Goal: Information Seeking & Learning: Learn about a topic

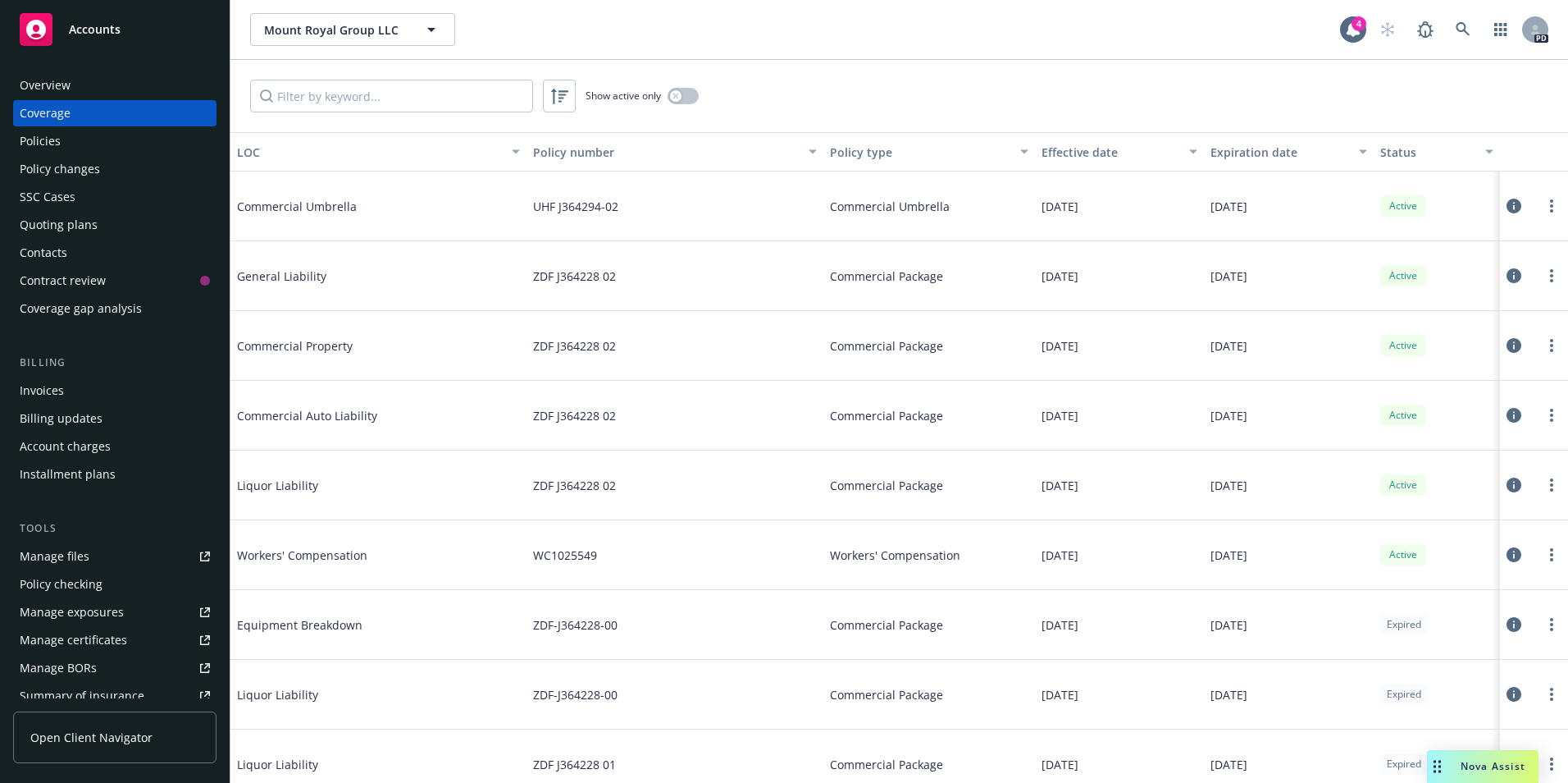
click at [79, 33] on span "Accounts" at bounding box center [95, 30] width 52 height 13
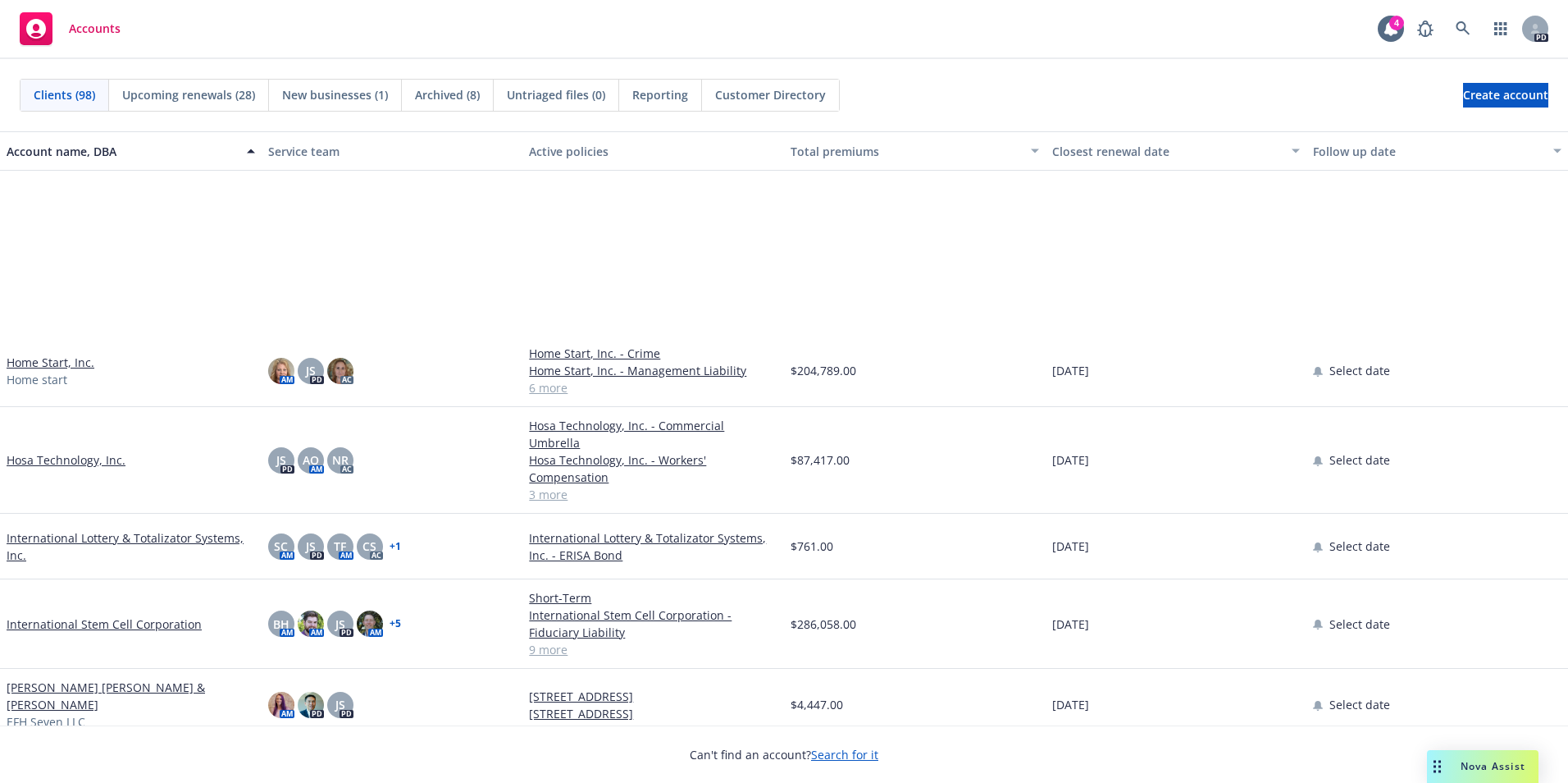
scroll to position [2051, 0]
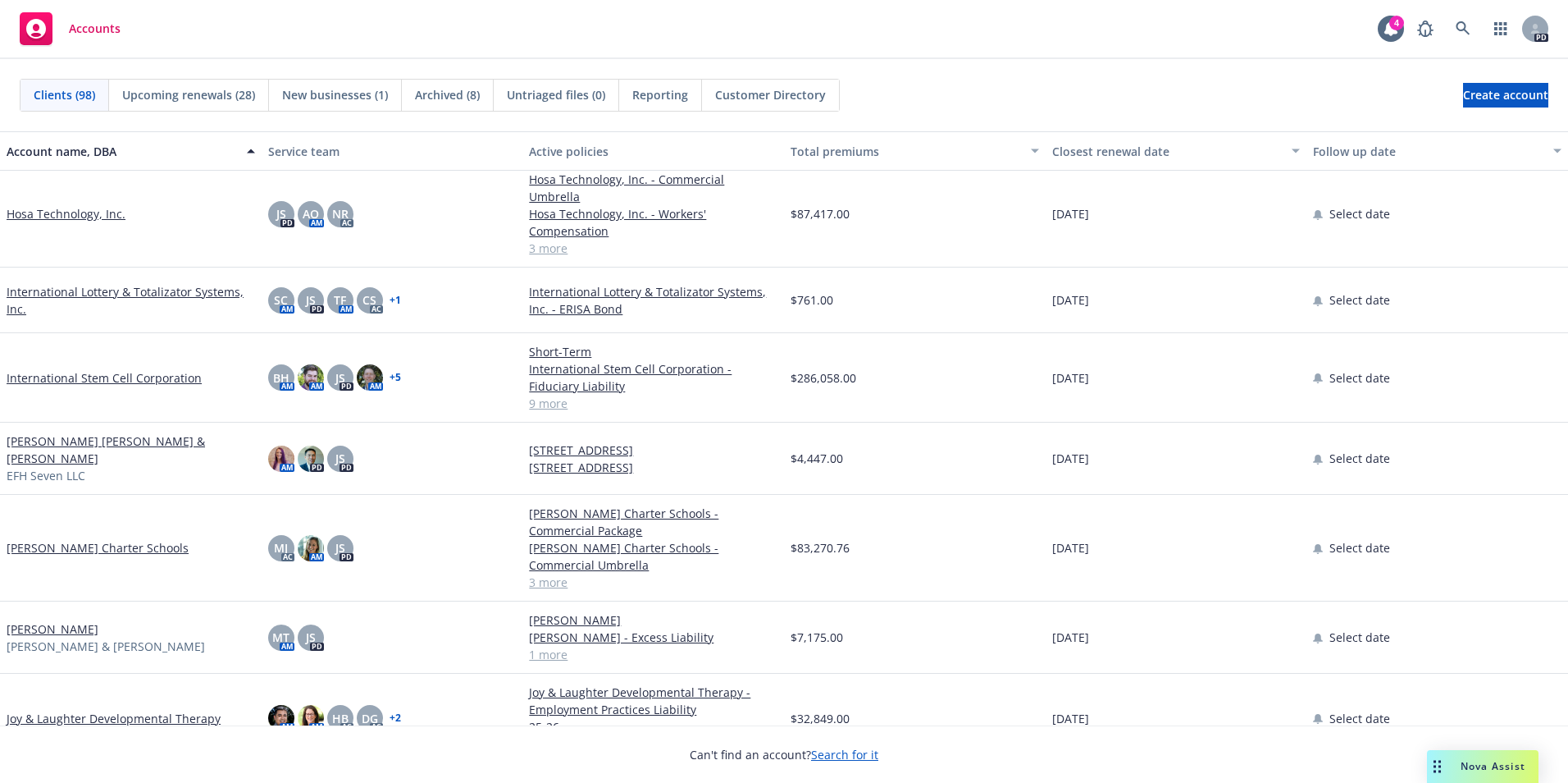
click at [73, 369] on link "International Stem Cell Corporation" at bounding box center [104, 377] width 195 height 18
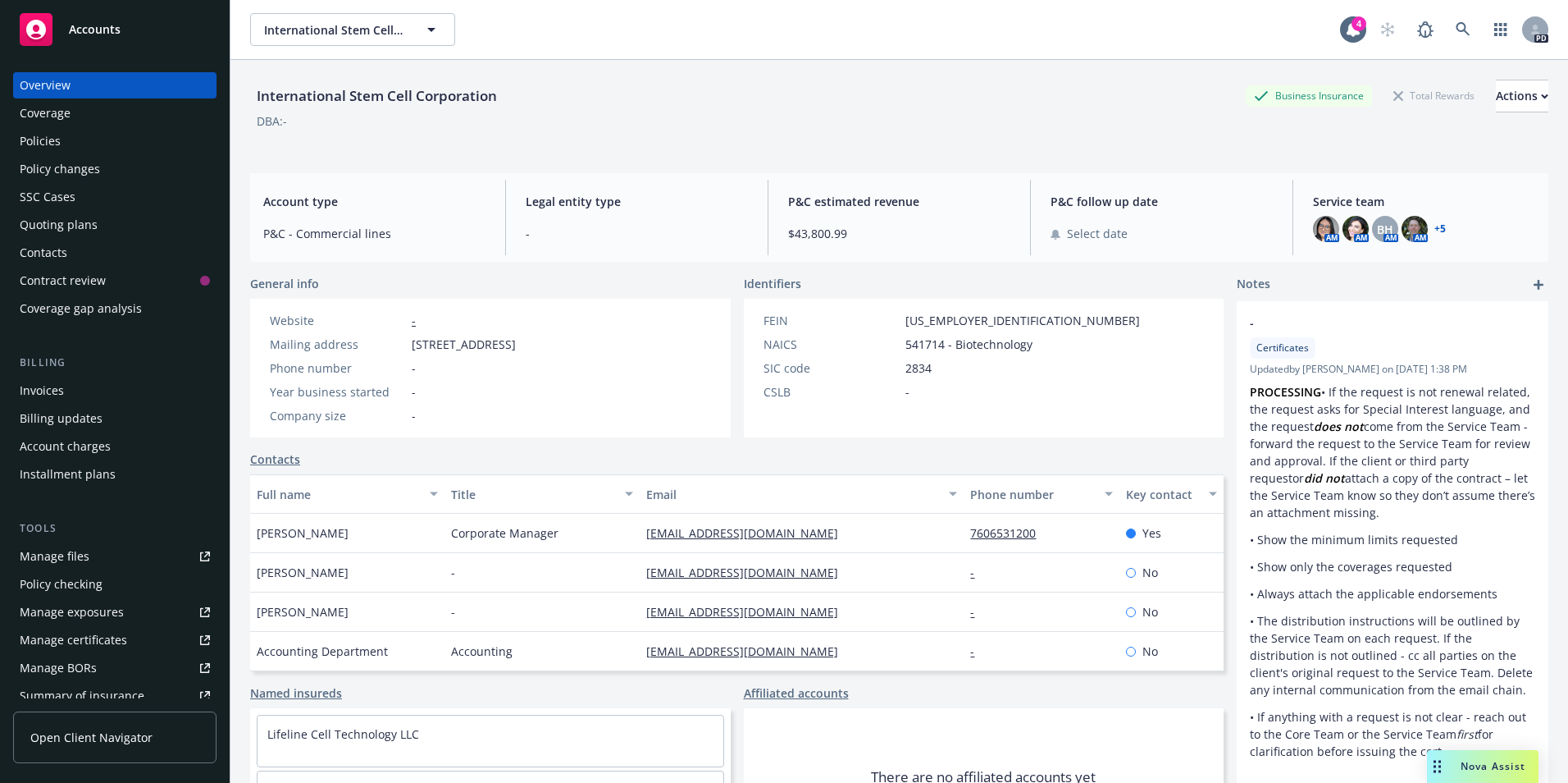
click at [48, 136] on div "Policies" at bounding box center [40, 141] width 41 height 26
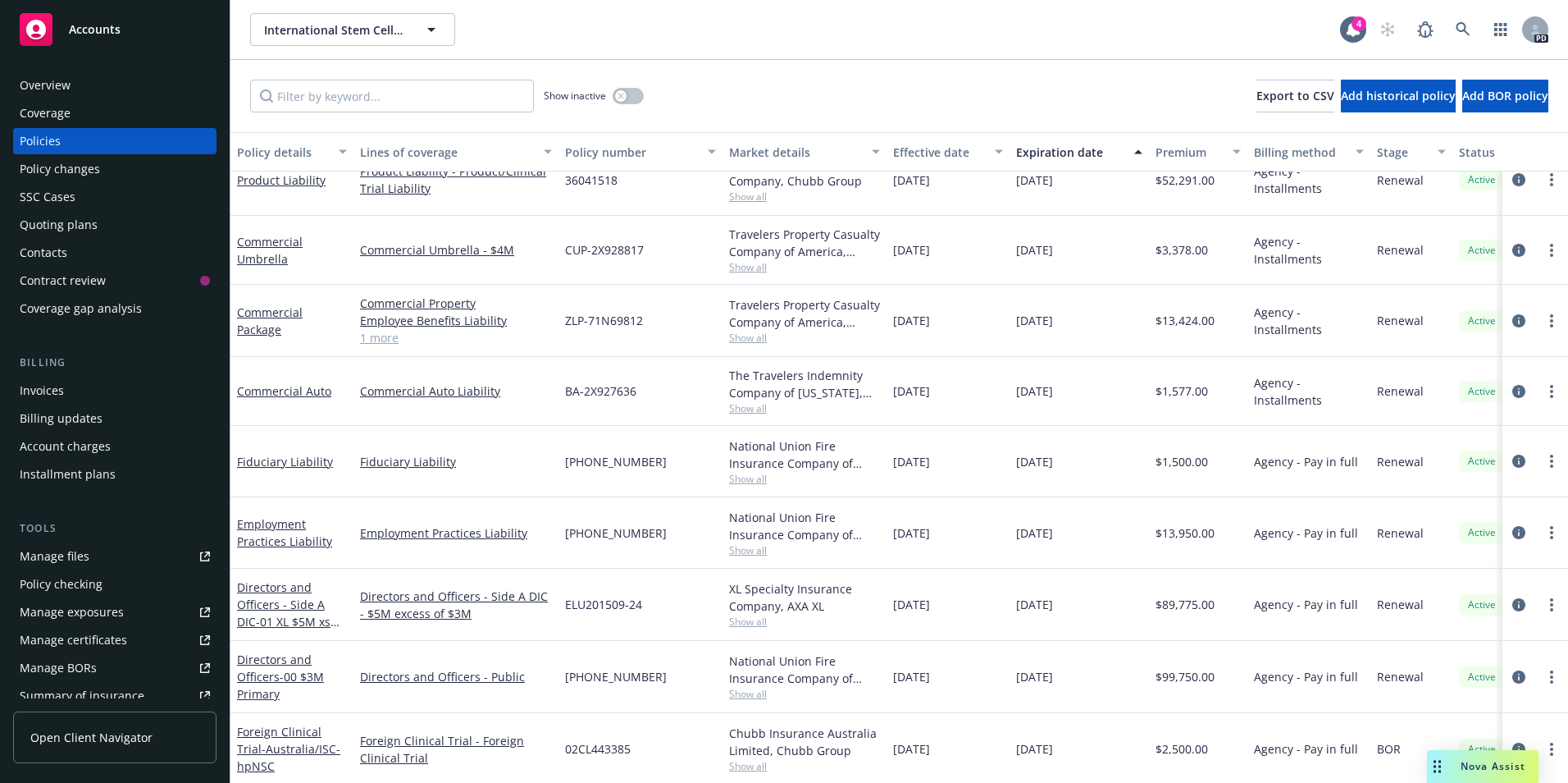
scroll to position [179, 0]
